Goal: Transaction & Acquisition: Purchase product/service

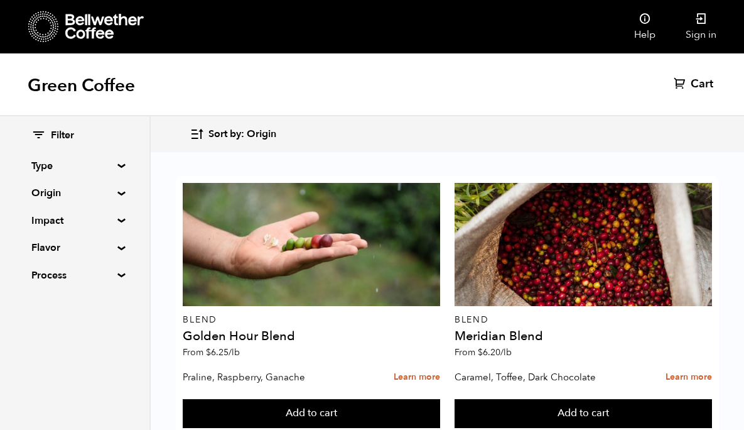
click at [94, 196] on summary "Origin" at bounding box center [74, 192] width 87 height 15
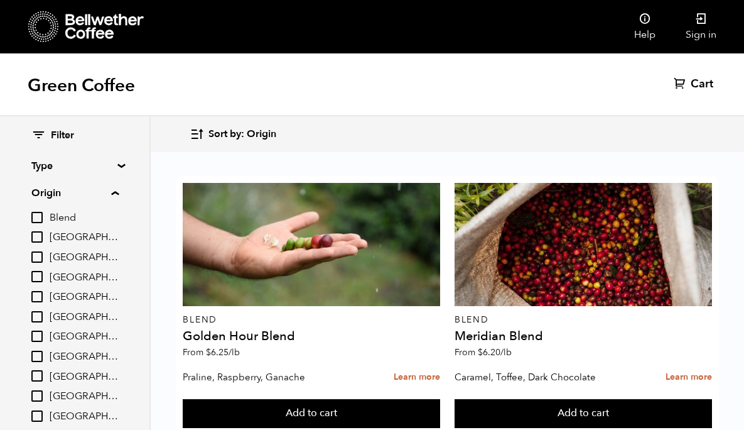
click at [43, 335] on input "[GEOGRAPHIC_DATA]" at bounding box center [36, 335] width 11 height 11
checkbox input "true"
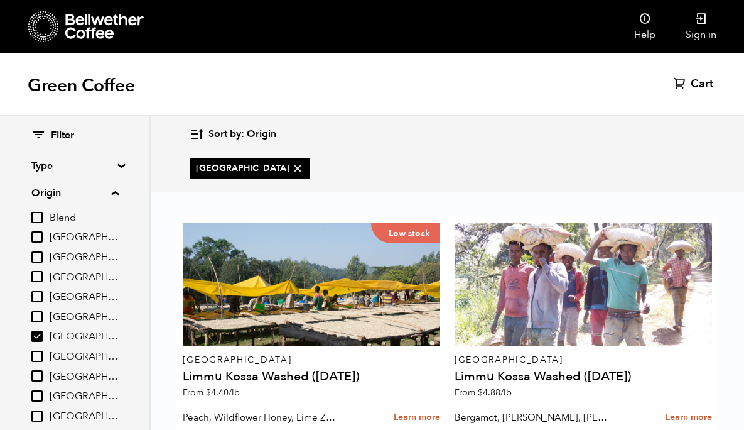
scroll to position [92, 0]
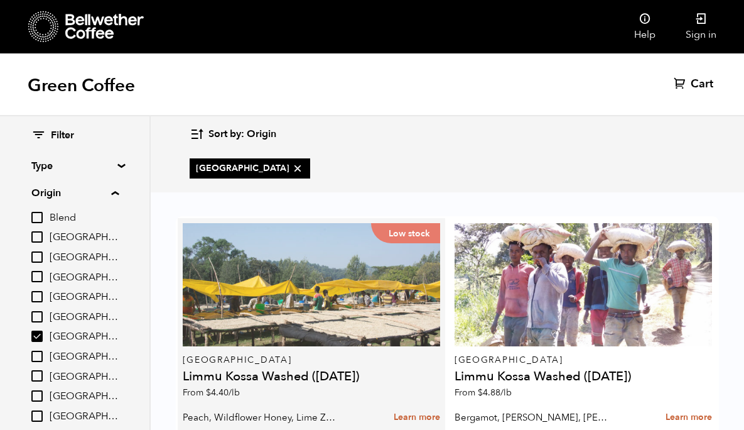
click at [324, 247] on div "Low stock" at bounding box center [312, 284] width 258 height 123
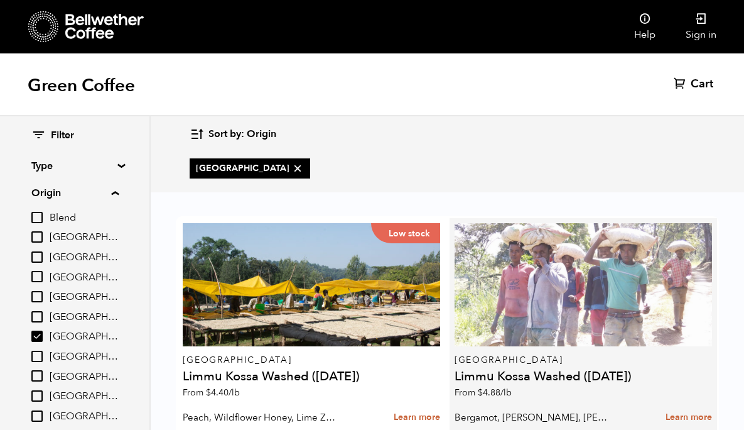
click at [535, 224] on div at bounding box center [584, 284] width 258 height 123
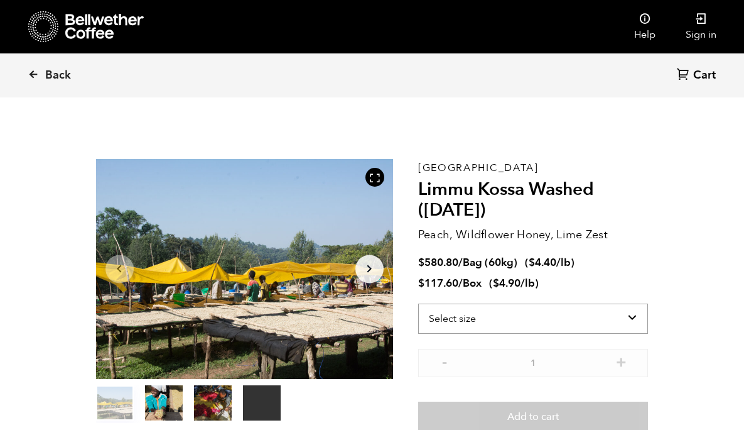
scroll to position [546, 538]
click at [494, 325] on select "Select size Bag (60kg) (132 lbs) Box (24 lbs)" at bounding box center [533, 318] width 231 height 30
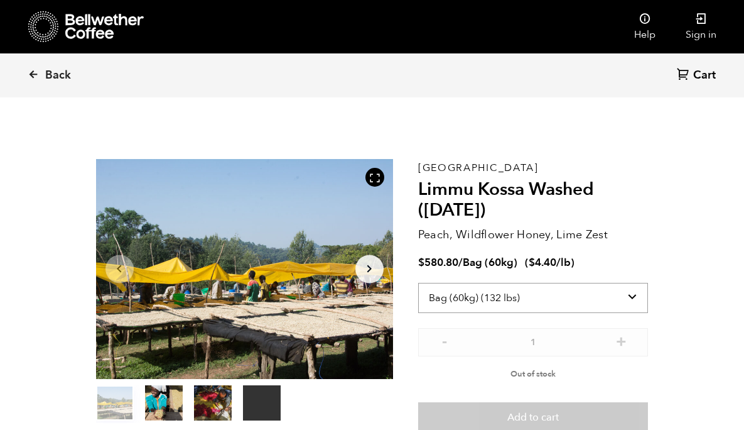
click at [491, 297] on select "Select size Bag (60kg) (132 lbs) Box (24 lbs)" at bounding box center [533, 298] width 231 height 30
select select "box"
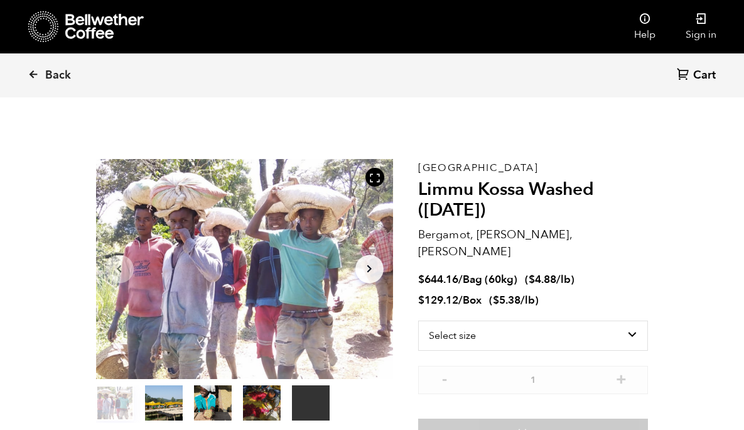
scroll to position [546, 538]
click at [505, 320] on select "Select size Bag (60kg) (132 lbs) Box (24 lbs)" at bounding box center [533, 335] width 231 height 30
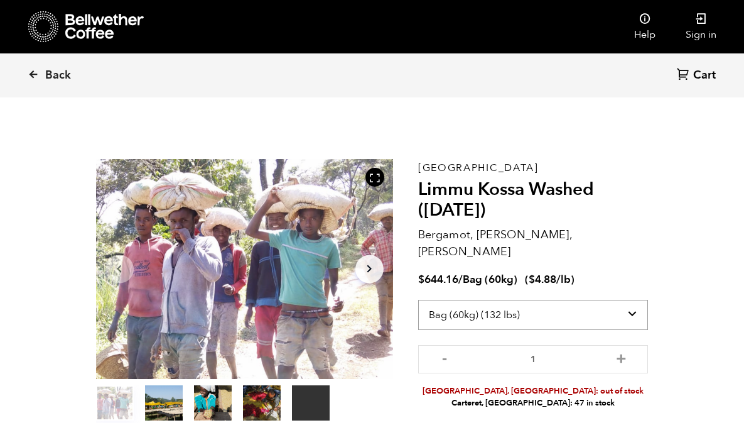
click at [497, 300] on select "Select size Bag (60kg) (132 lbs) Box (24 lbs)" at bounding box center [533, 315] width 231 height 30
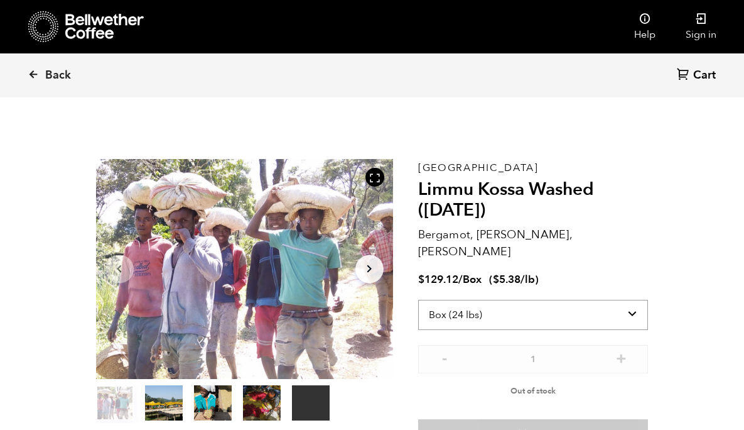
click at [492, 300] on select "Select size Bag (60kg) (132 lbs) Box (24 lbs)" at bounding box center [533, 315] width 231 height 30
select select "bag-3"
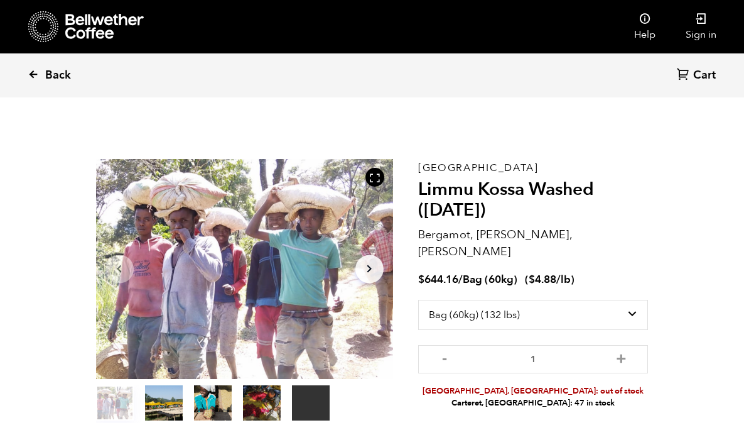
click at [64, 80] on span "Back" at bounding box center [58, 75] width 26 height 15
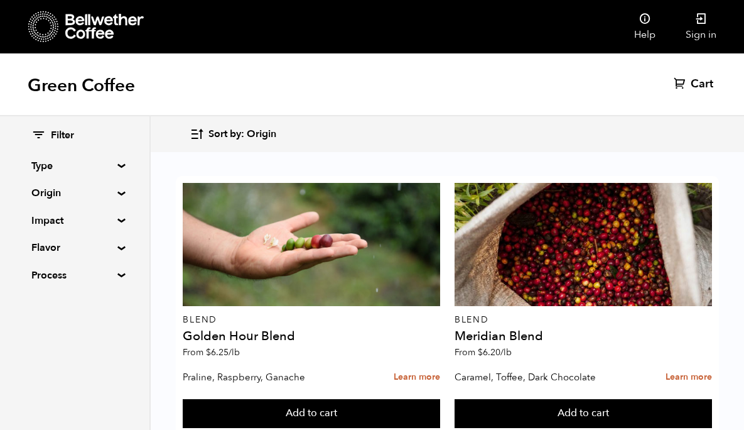
click at [65, 190] on summary "Origin" at bounding box center [74, 192] width 87 height 15
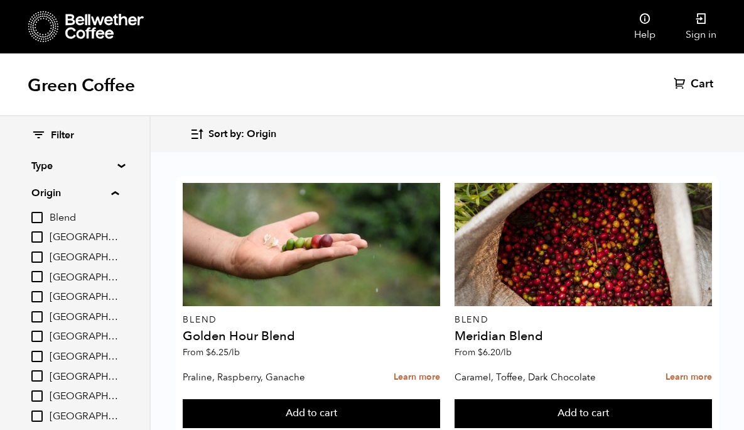
click at [67, 360] on span "[GEOGRAPHIC_DATA]" at bounding box center [84, 357] width 69 height 14
click at [0, 0] on input "[GEOGRAPHIC_DATA]" at bounding box center [0, 0] width 0 height 0
checkbox input "true"
